Goal: Complete application form

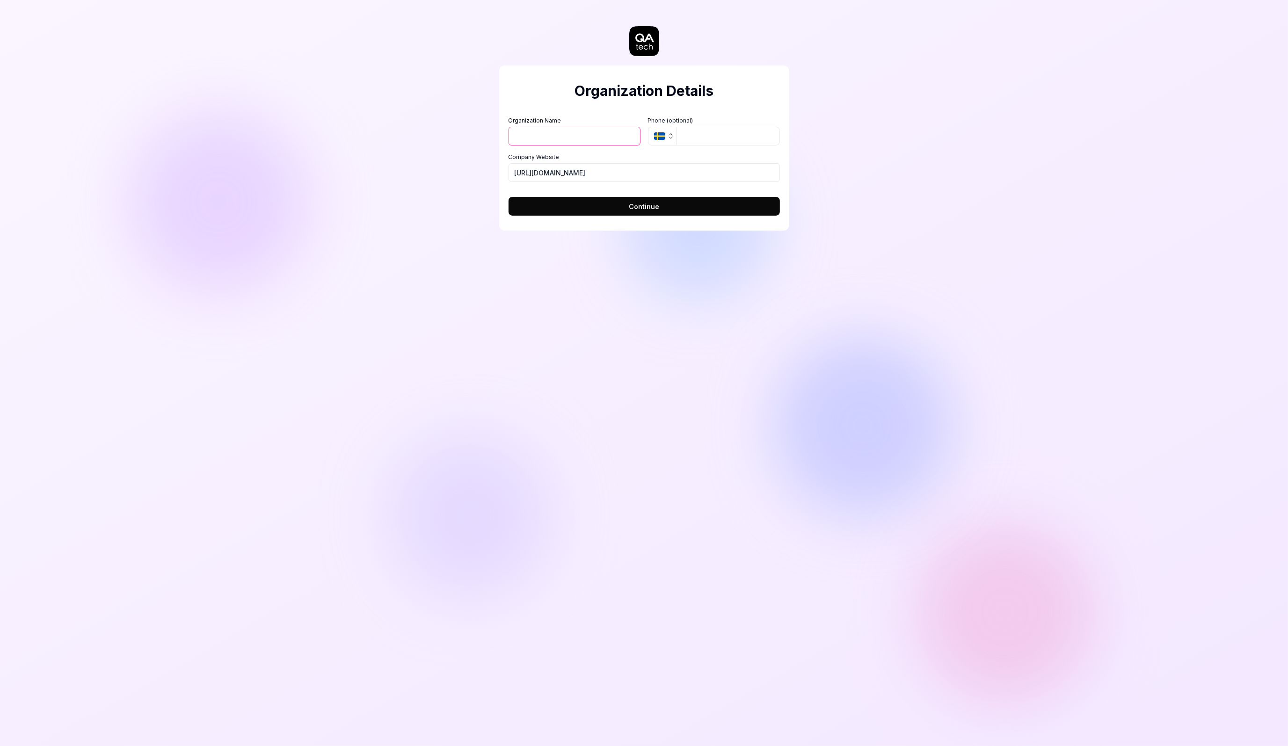
click at [560, 133] on input "Organization Name" at bounding box center [574, 136] width 132 height 19
